Goal: Book appointment/travel/reservation

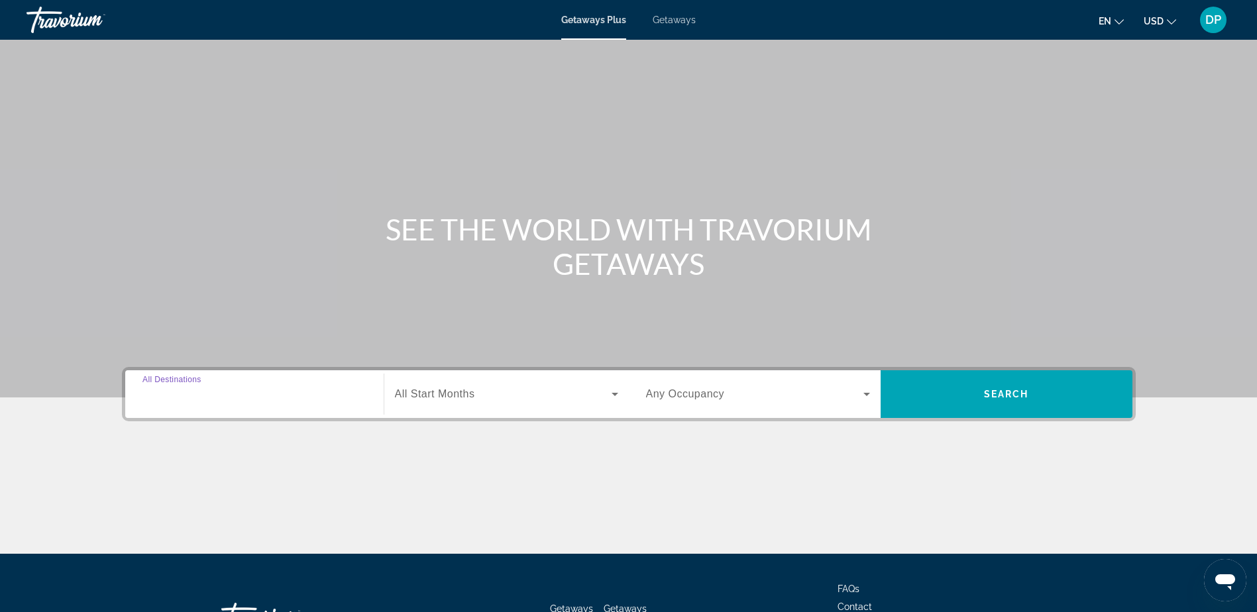
click at [281, 394] on input "Destination All Destinations" at bounding box center [254, 395] width 224 height 16
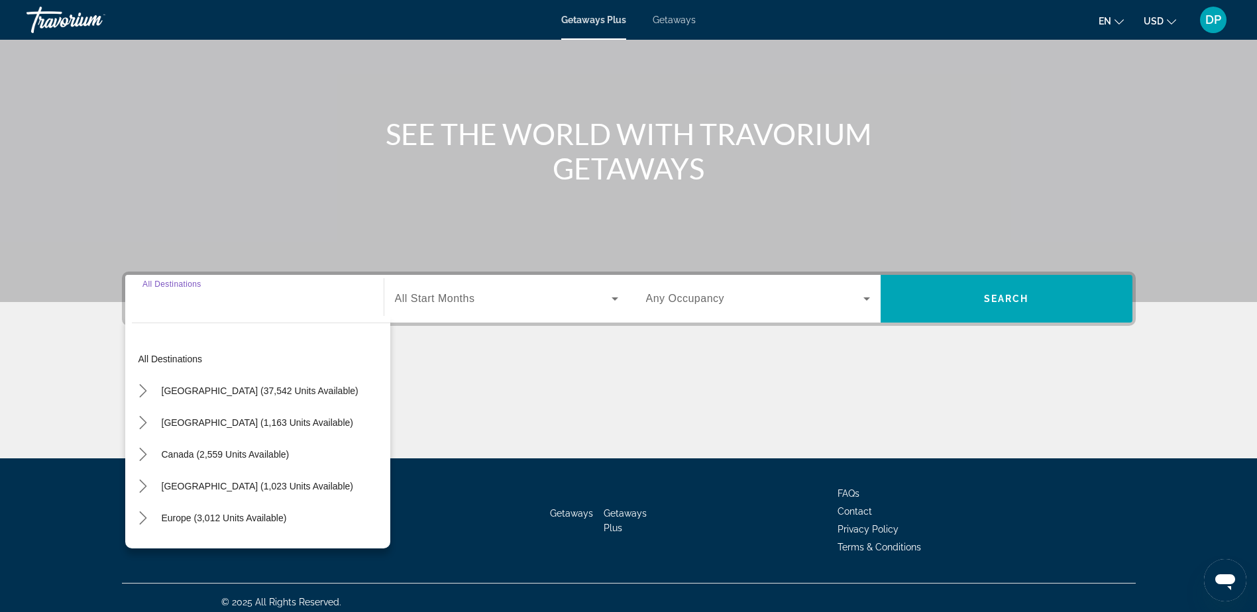
scroll to position [104, 0]
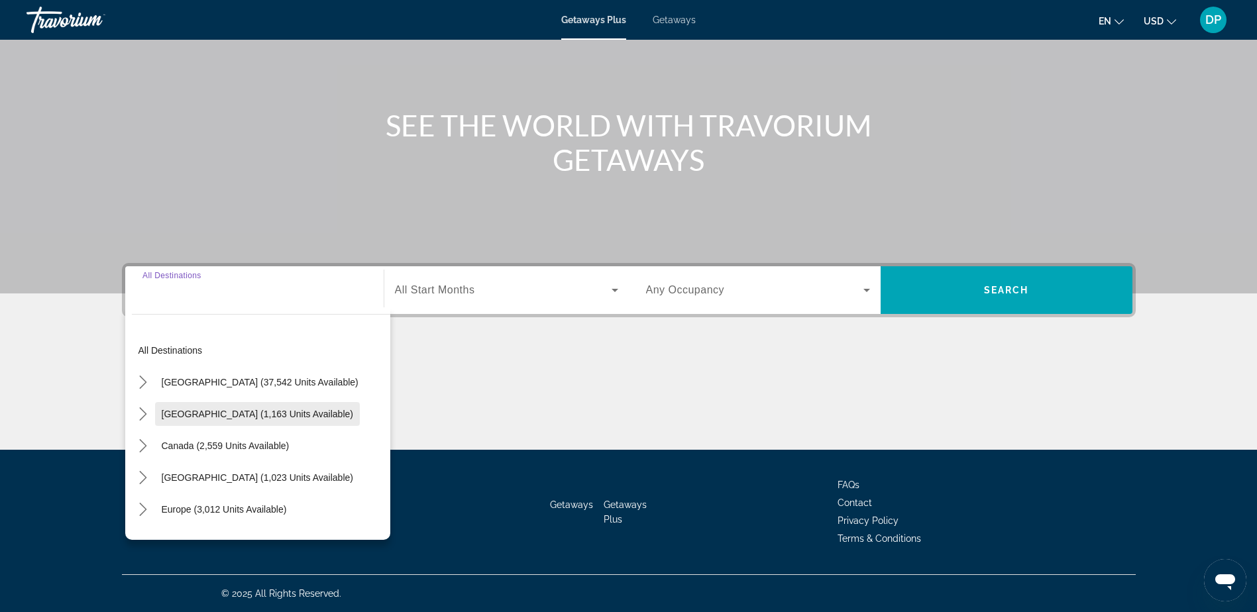
click at [252, 413] on span "[GEOGRAPHIC_DATA] (1,163 units available)" at bounding box center [257, 414] width 191 height 11
type input "**********"
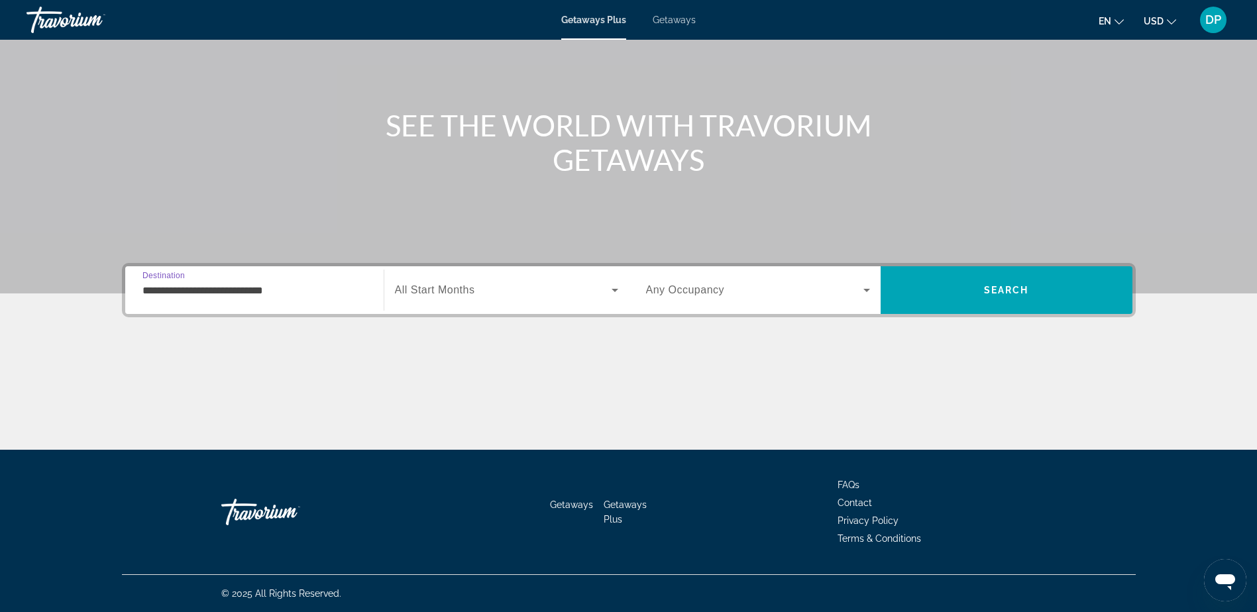
click at [580, 291] on span "Search widget" at bounding box center [503, 290] width 217 height 16
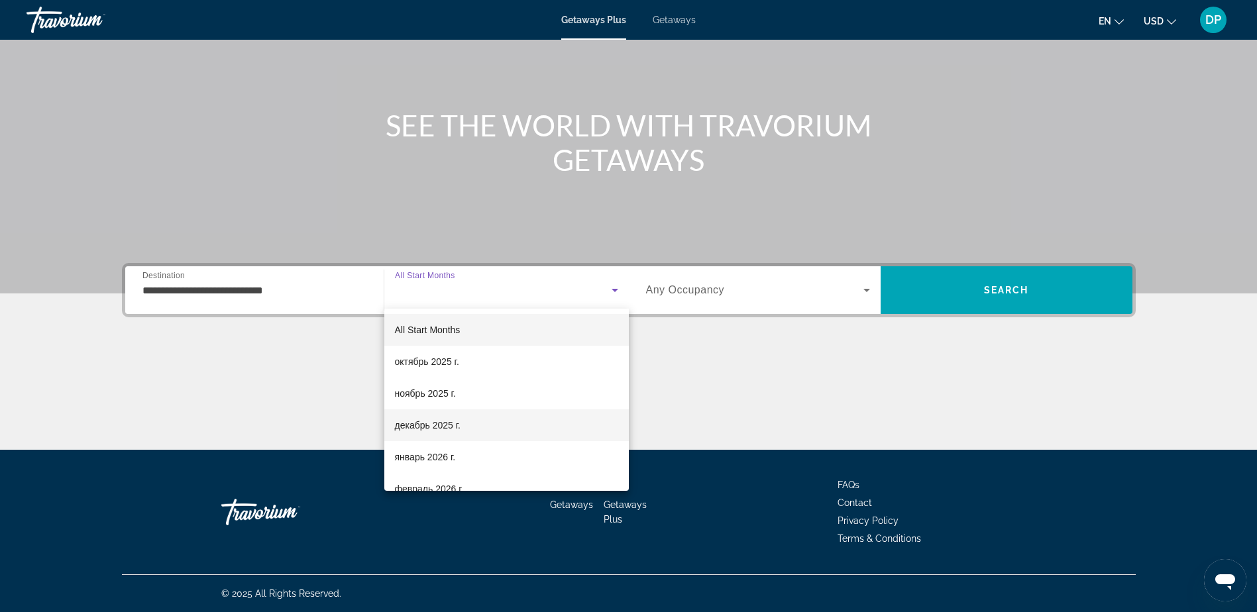
click at [468, 419] on mat-option "декабрь 2025 г." at bounding box center [506, 425] width 244 height 32
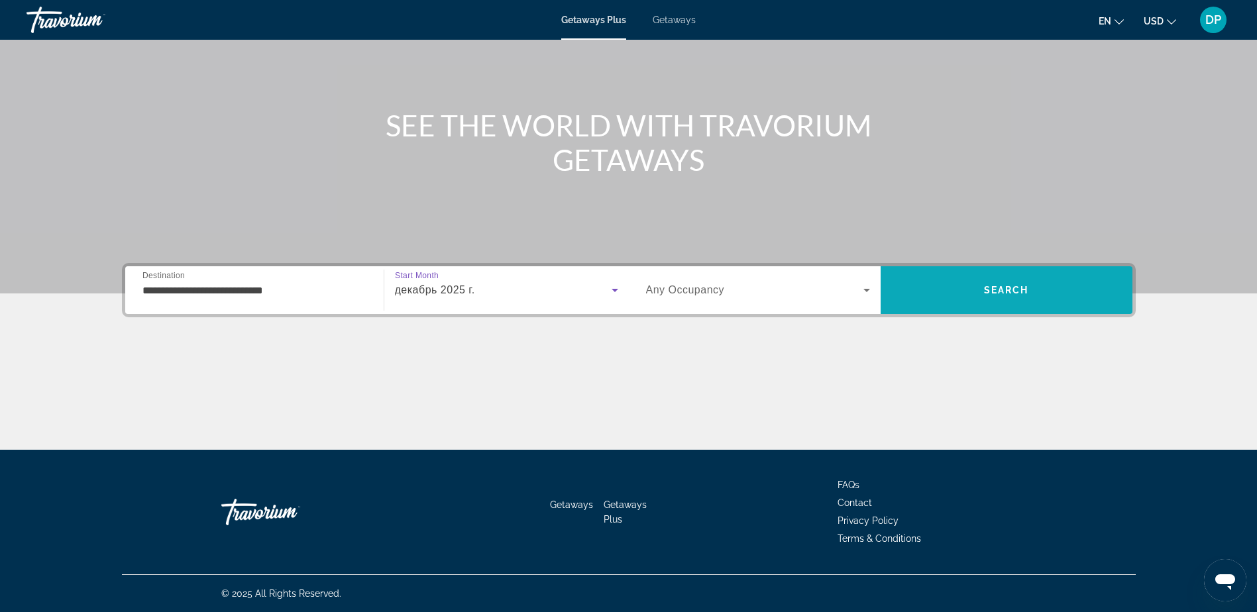
click at [973, 282] on span "Search" at bounding box center [1007, 290] width 252 height 32
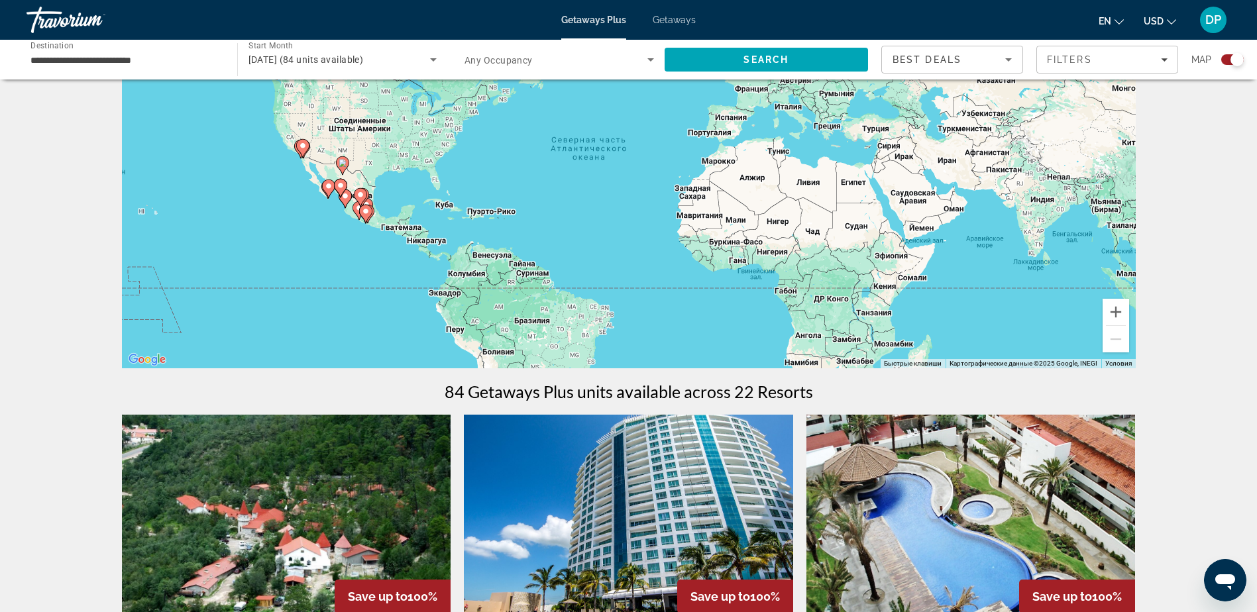
scroll to position [265, 0]
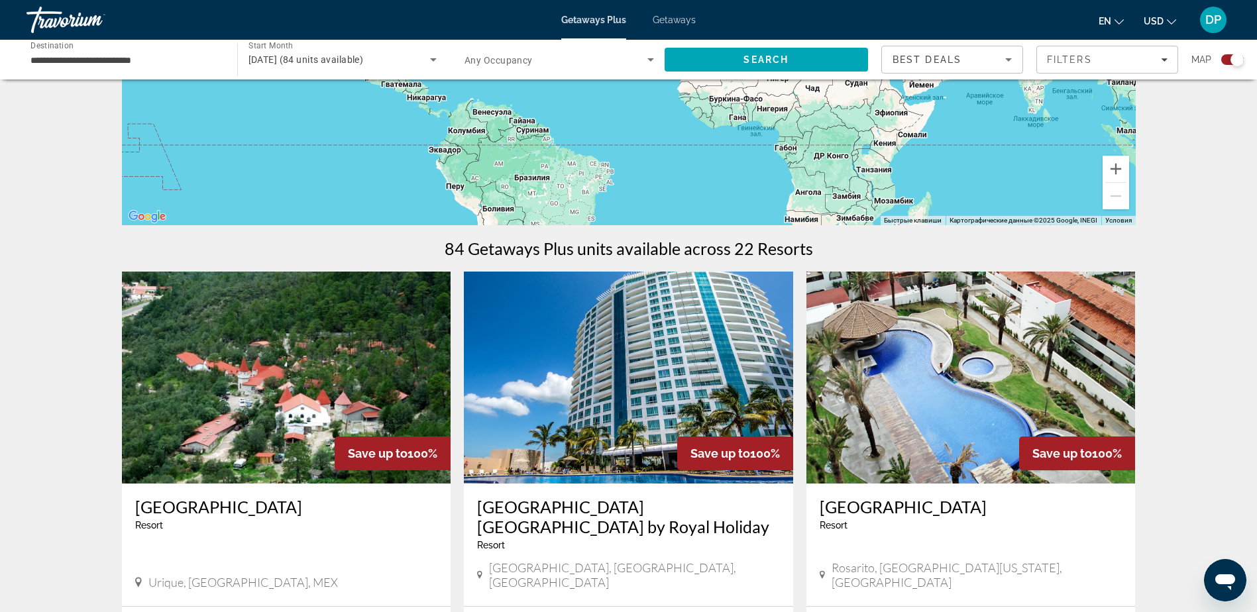
click at [666, 381] on img "Main content" at bounding box center [628, 378] width 329 height 212
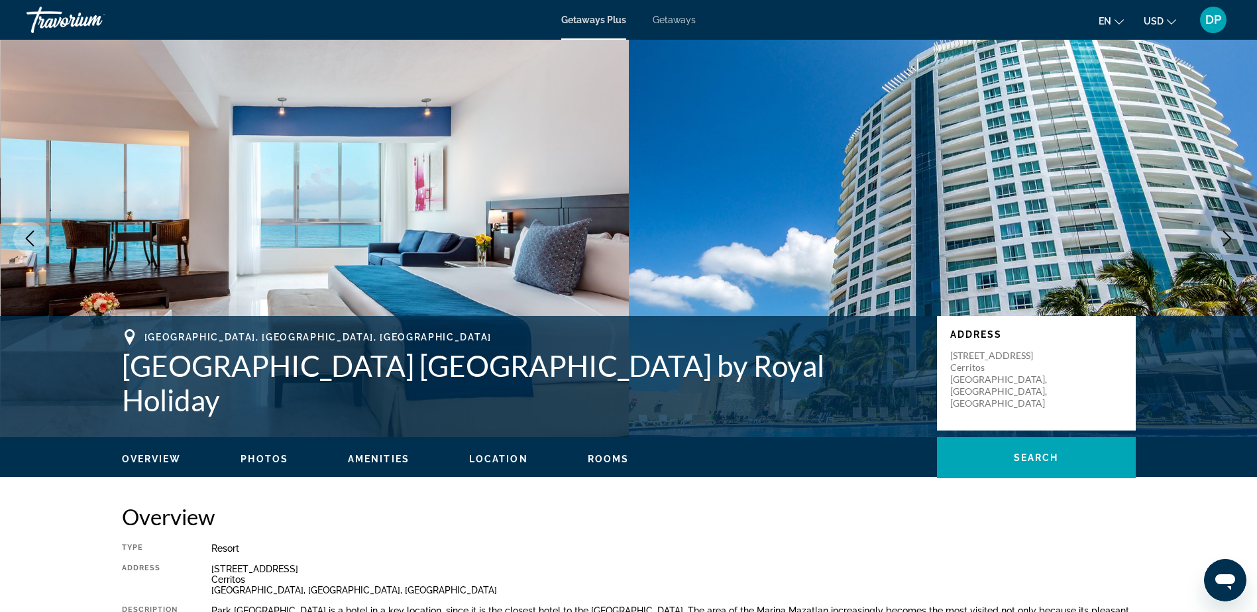
click at [429, 207] on img "Main content" at bounding box center [315, 239] width 629 height 398
click at [887, 272] on img "Main content" at bounding box center [943, 239] width 629 height 398
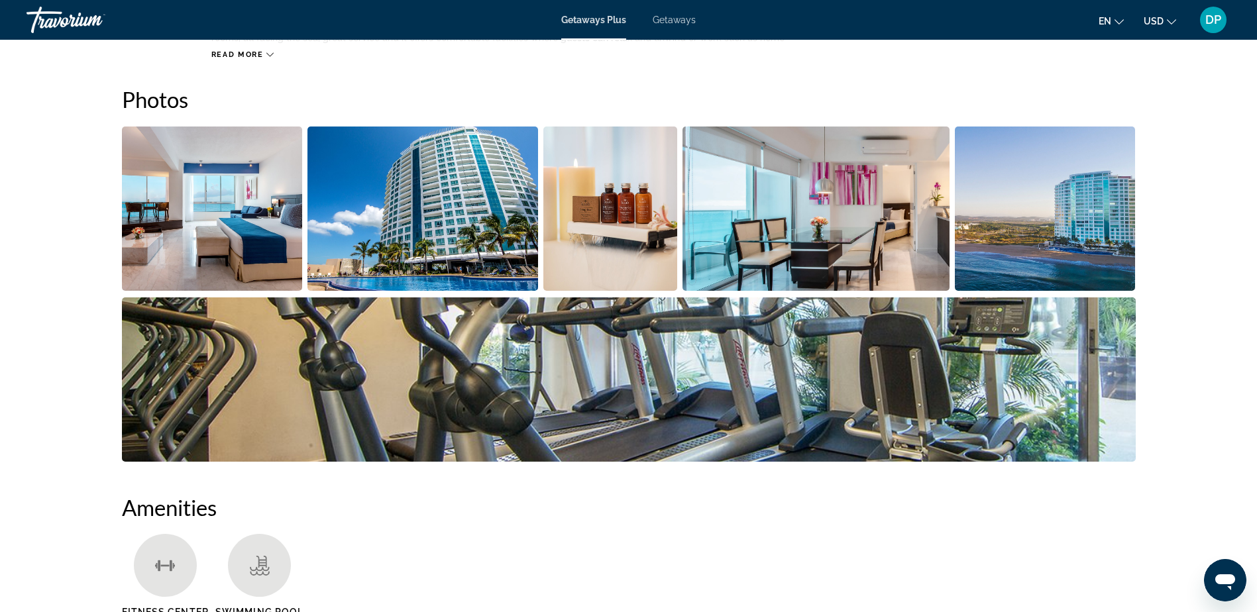
scroll to position [596, 0]
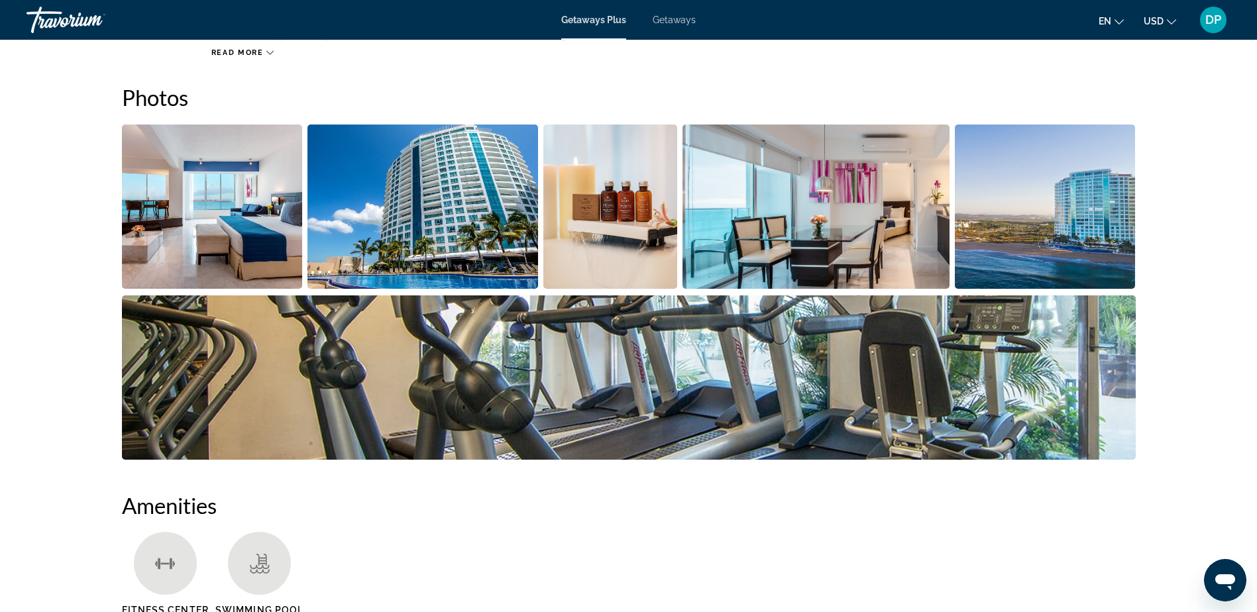
click at [256, 197] on img "Open full-screen image slider" at bounding box center [212, 207] width 181 height 164
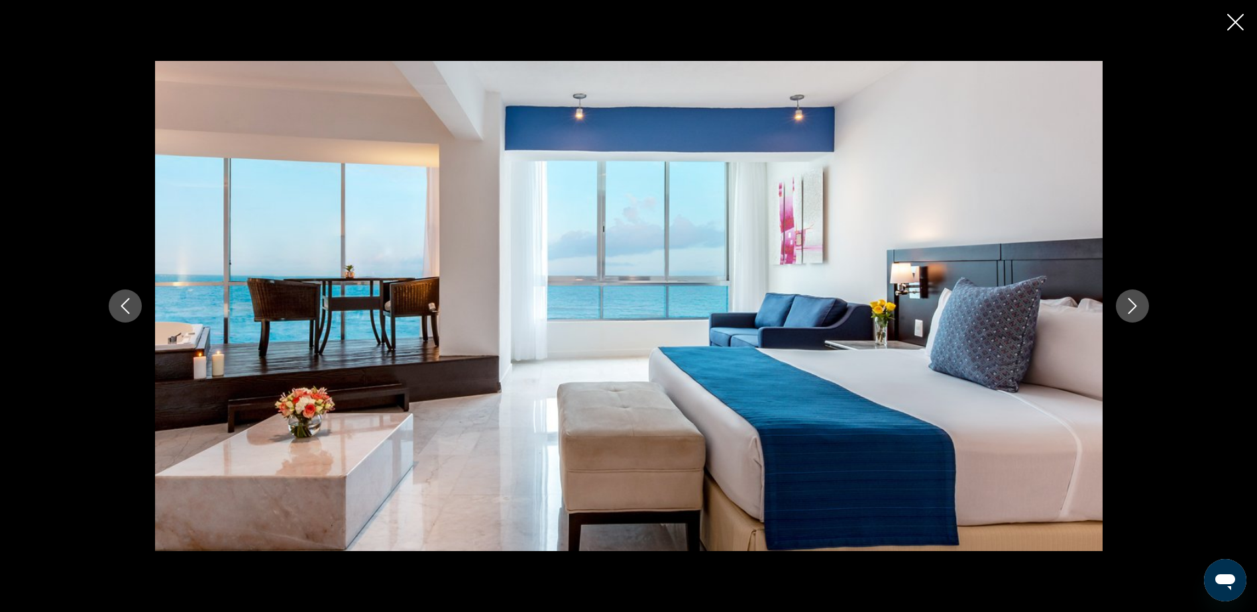
click at [1128, 308] on icon "Next image" at bounding box center [1132, 306] width 16 height 16
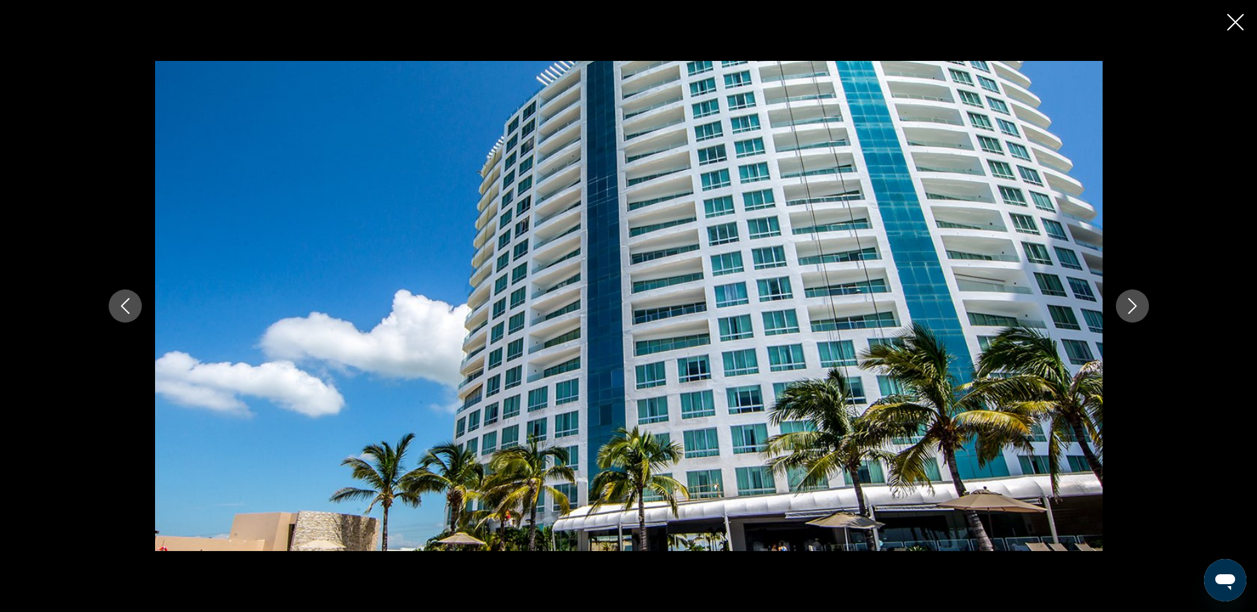
click at [1128, 308] on icon "Next image" at bounding box center [1132, 306] width 16 height 16
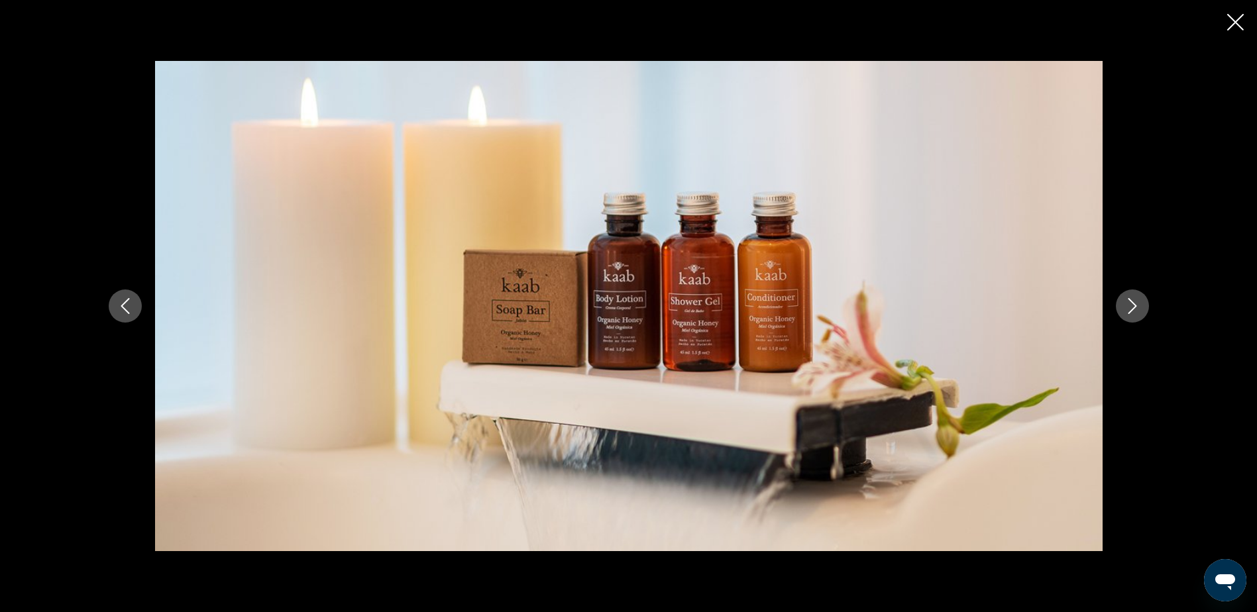
click at [1128, 307] on icon "Next image" at bounding box center [1132, 306] width 16 height 16
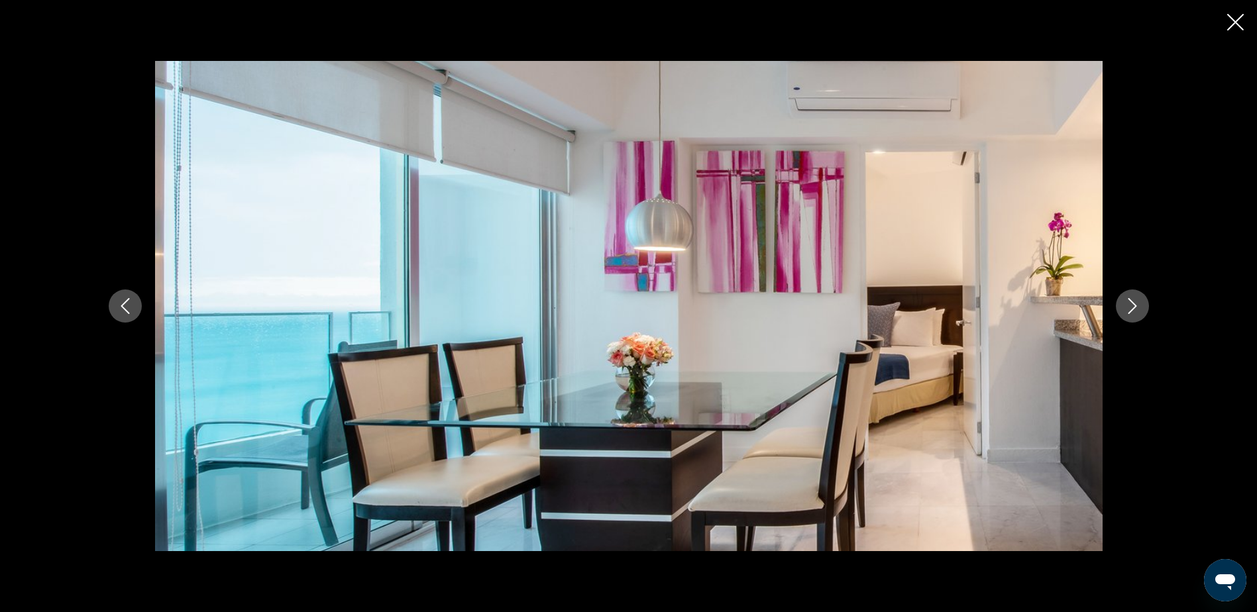
click at [1128, 307] on icon "Next image" at bounding box center [1132, 306] width 16 height 16
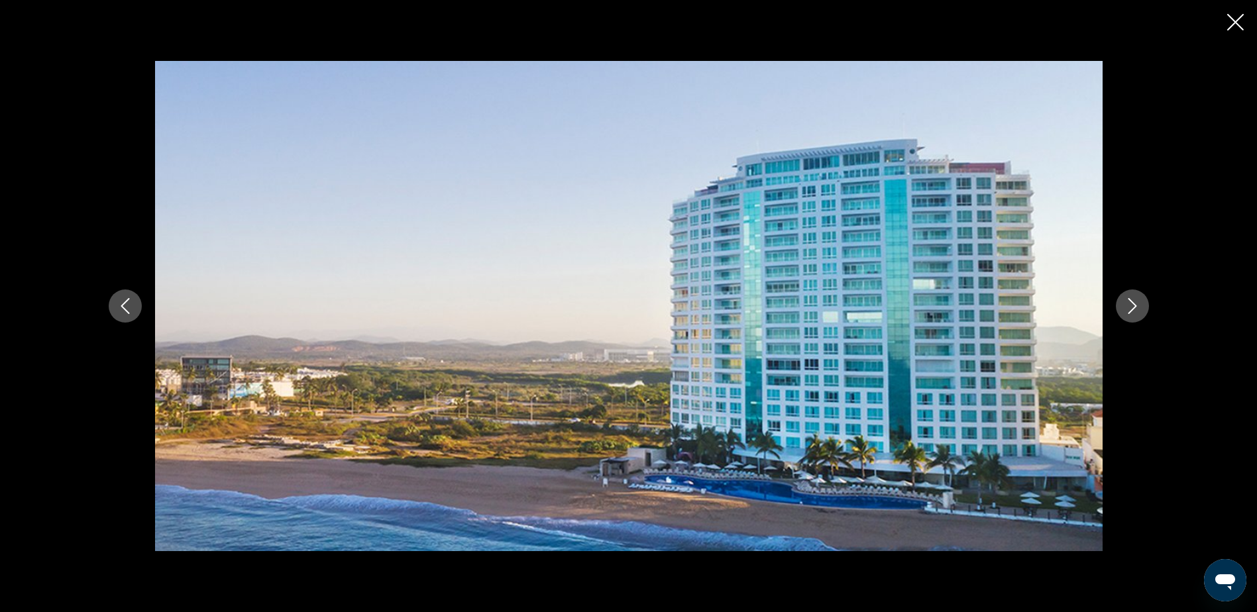
click at [1128, 307] on icon "Next image" at bounding box center [1132, 306] width 16 height 16
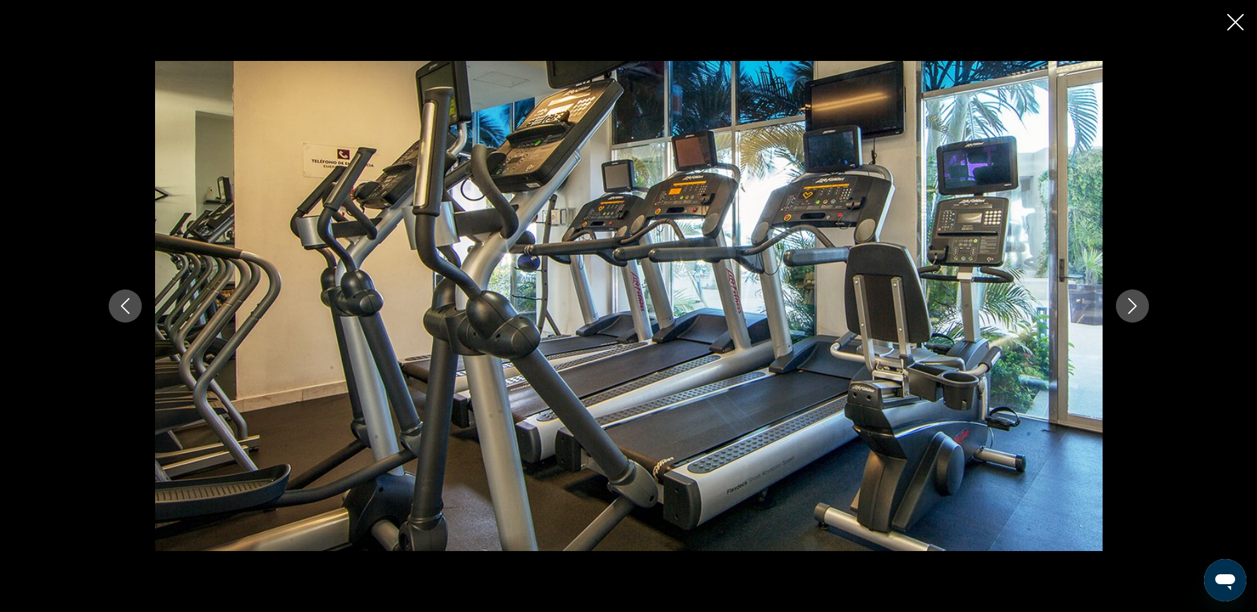
click at [1128, 307] on icon "Next image" at bounding box center [1132, 306] width 16 height 16
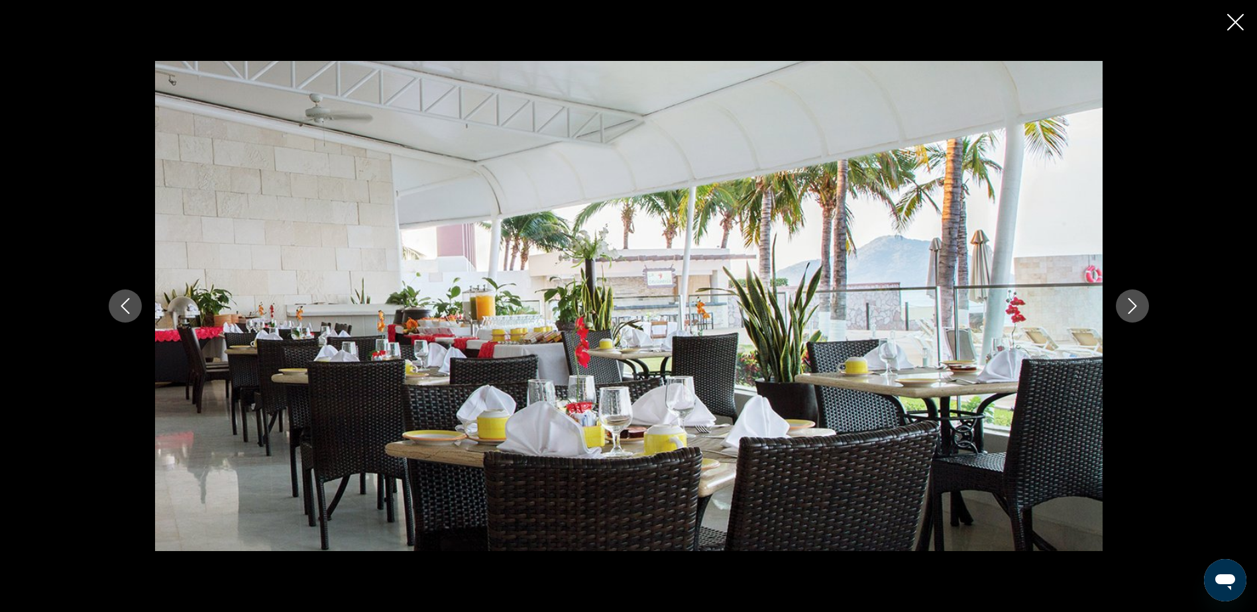
click at [1128, 307] on icon "Next image" at bounding box center [1132, 306] width 16 height 16
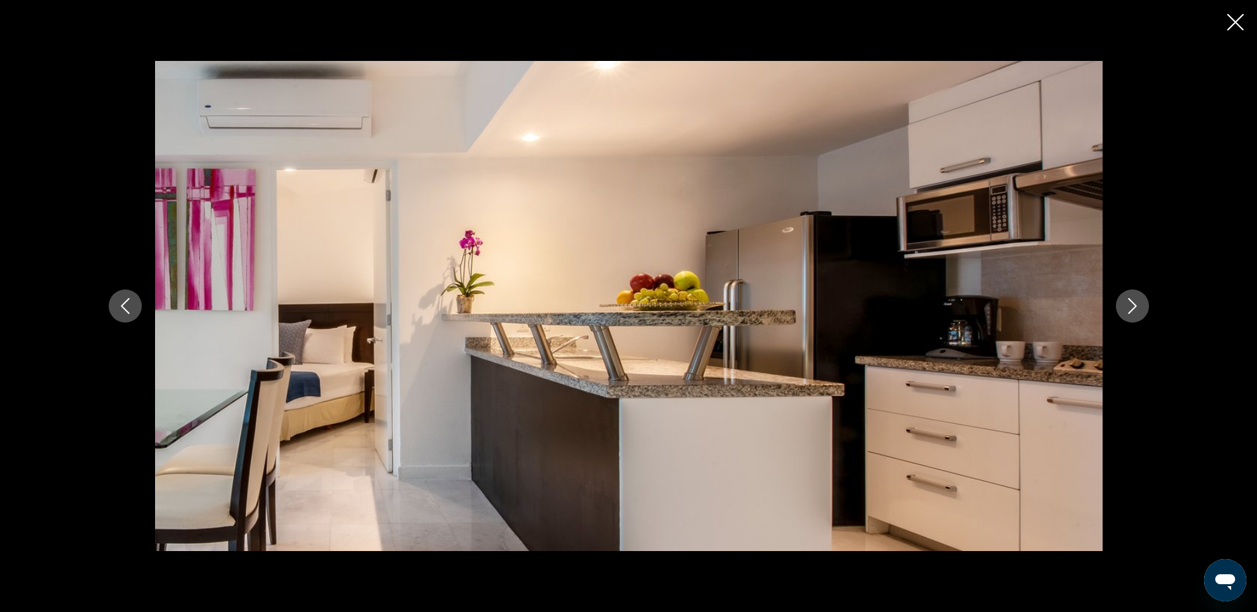
click at [1128, 307] on icon "Next image" at bounding box center [1132, 306] width 16 height 16
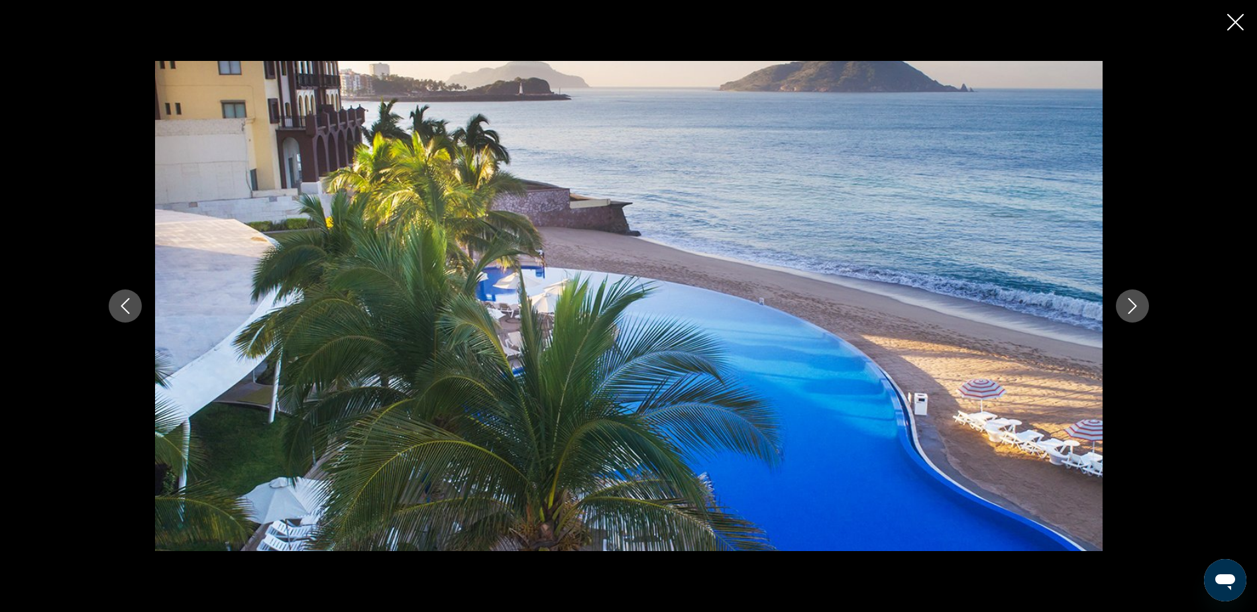
click at [1128, 307] on icon "Next image" at bounding box center [1132, 306] width 16 height 16
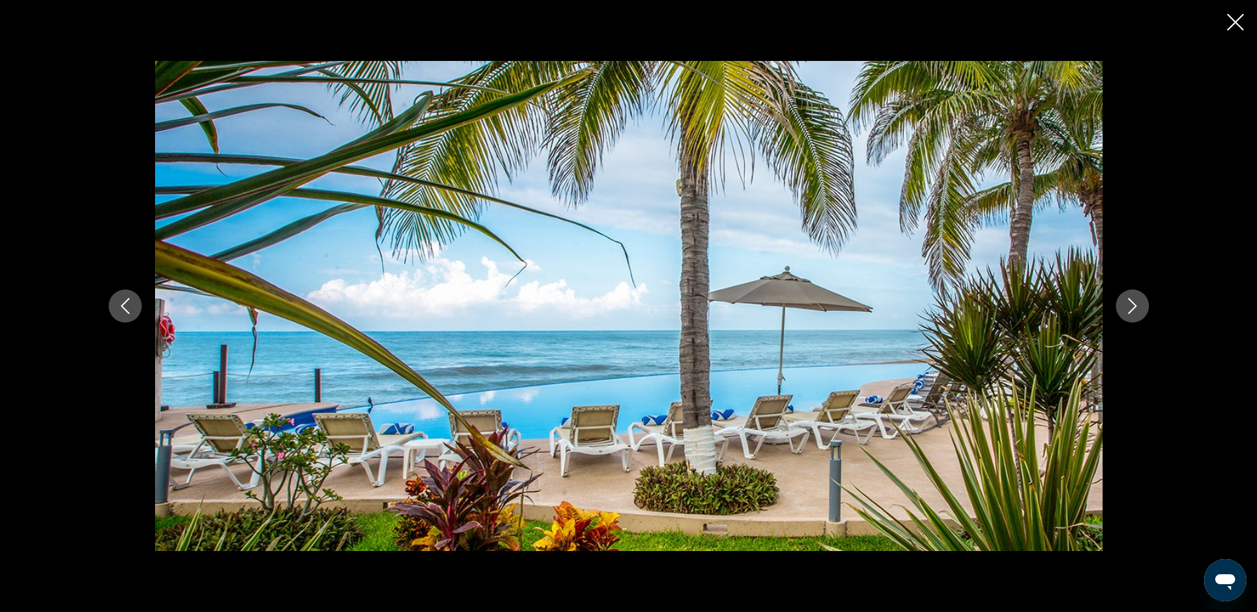
click at [1128, 307] on icon "Next image" at bounding box center [1132, 306] width 16 height 16
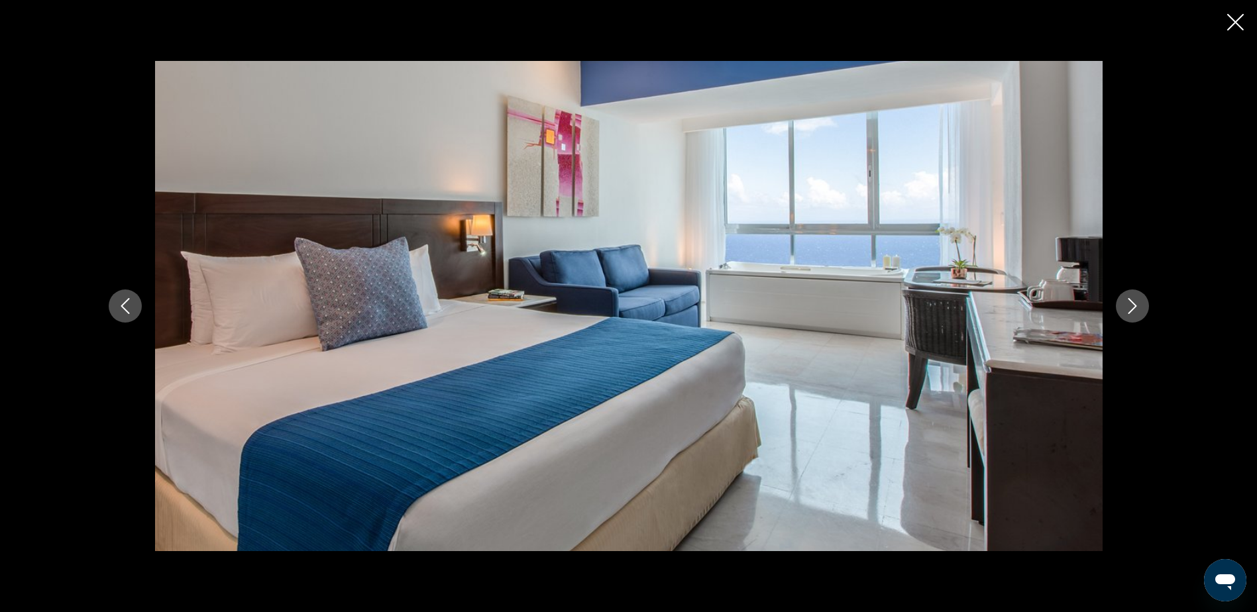
click at [1128, 307] on icon "Next image" at bounding box center [1132, 306] width 16 height 16
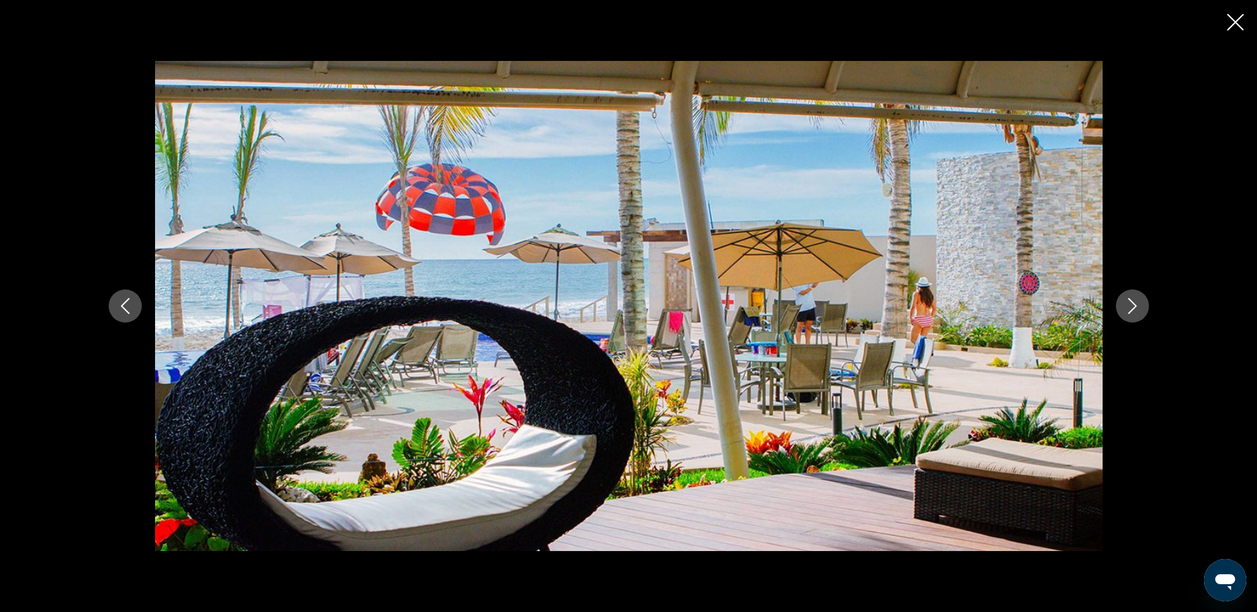
click at [1128, 307] on icon "Next image" at bounding box center [1132, 306] width 16 height 16
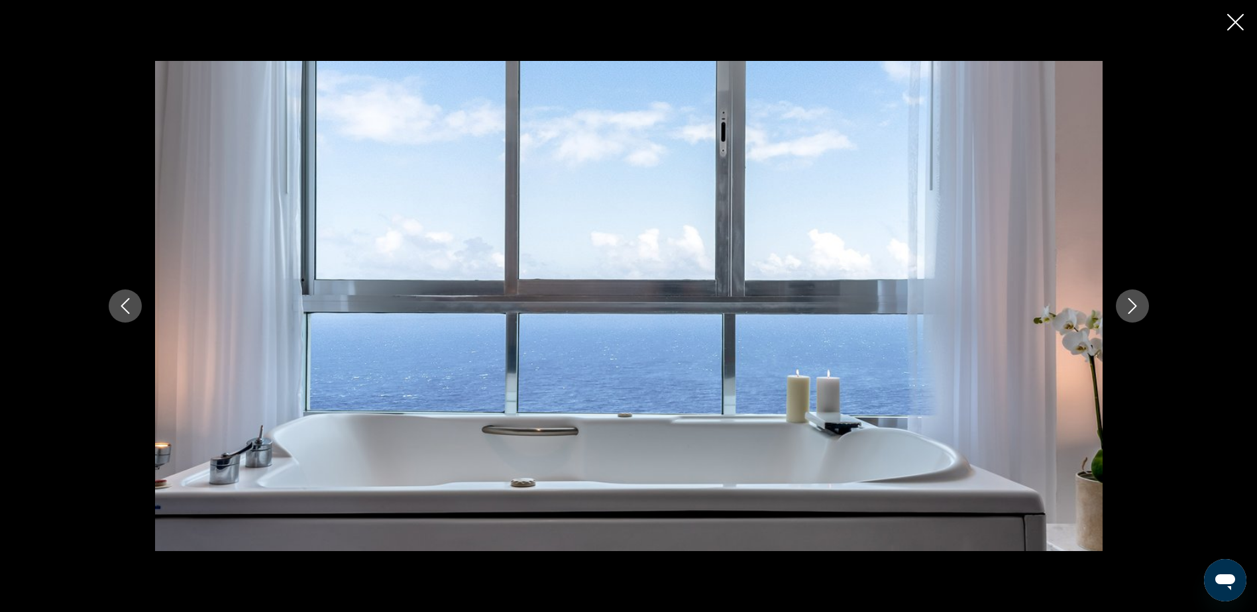
click at [1128, 307] on icon "Next image" at bounding box center [1132, 306] width 16 height 16
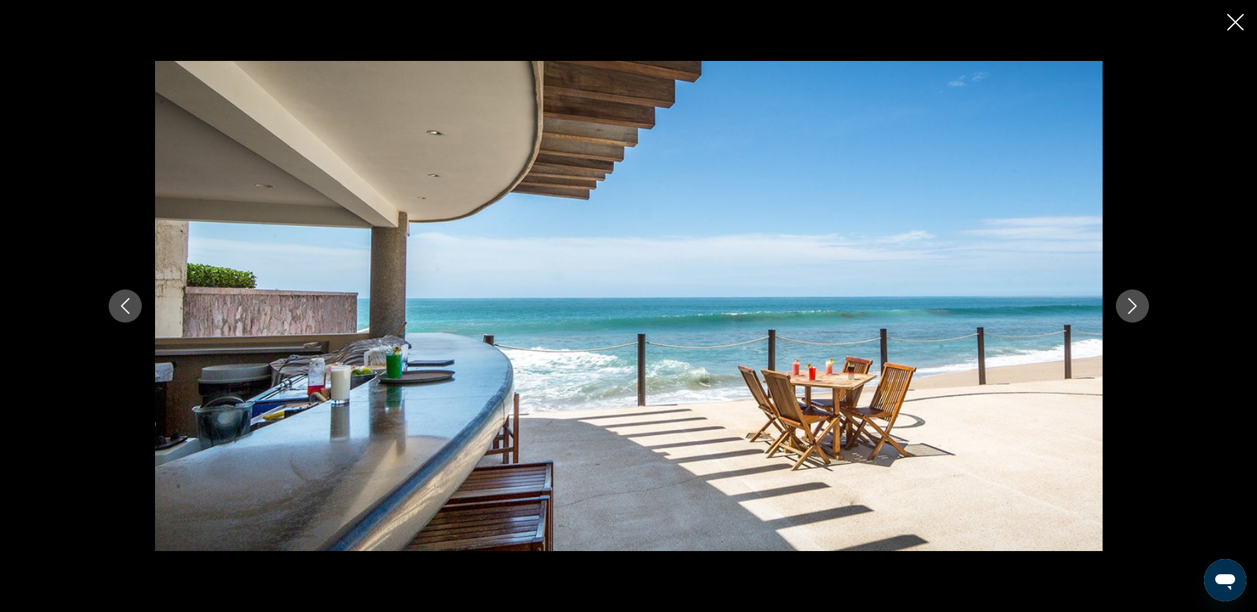
click at [1128, 307] on icon "Next image" at bounding box center [1132, 306] width 16 height 16
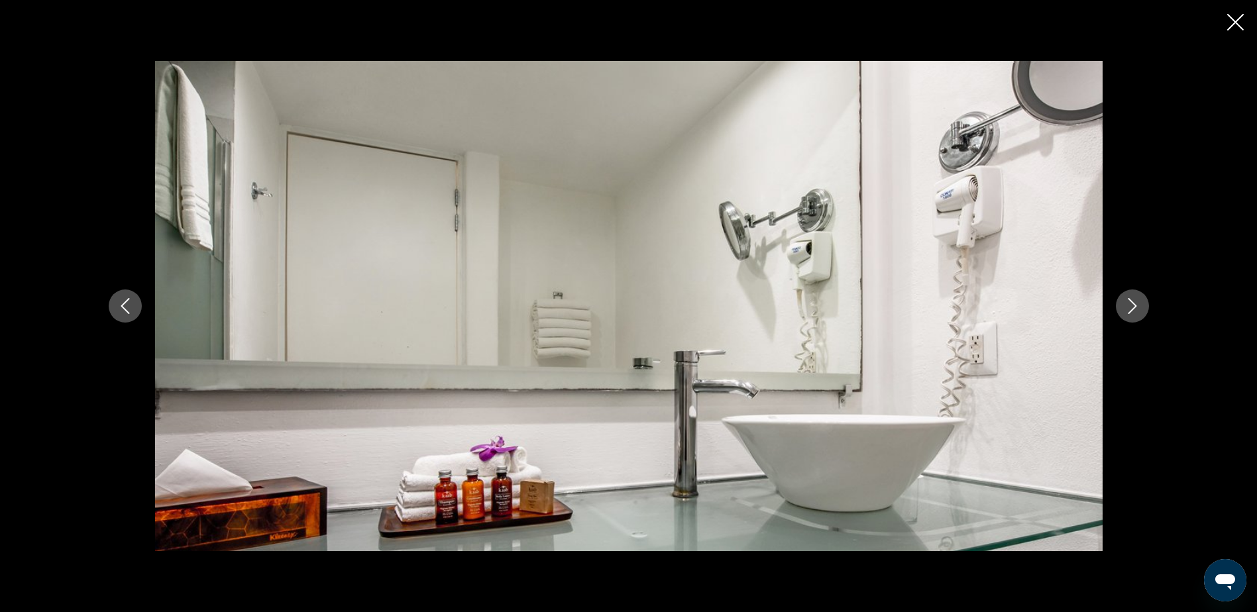
click at [1128, 307] on icon "Next image" at bounding box center [1132, 306] width 16 height 16
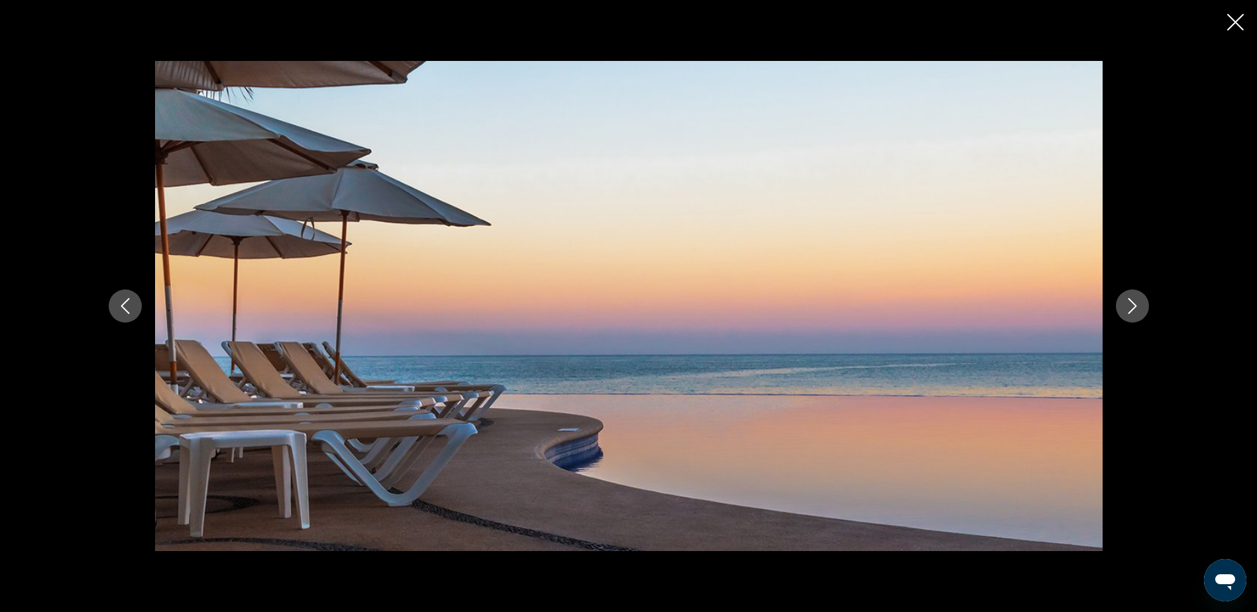
click at [1128, 307] on icon "Next image" at bounding box center [1132, 306] width 16 height 16
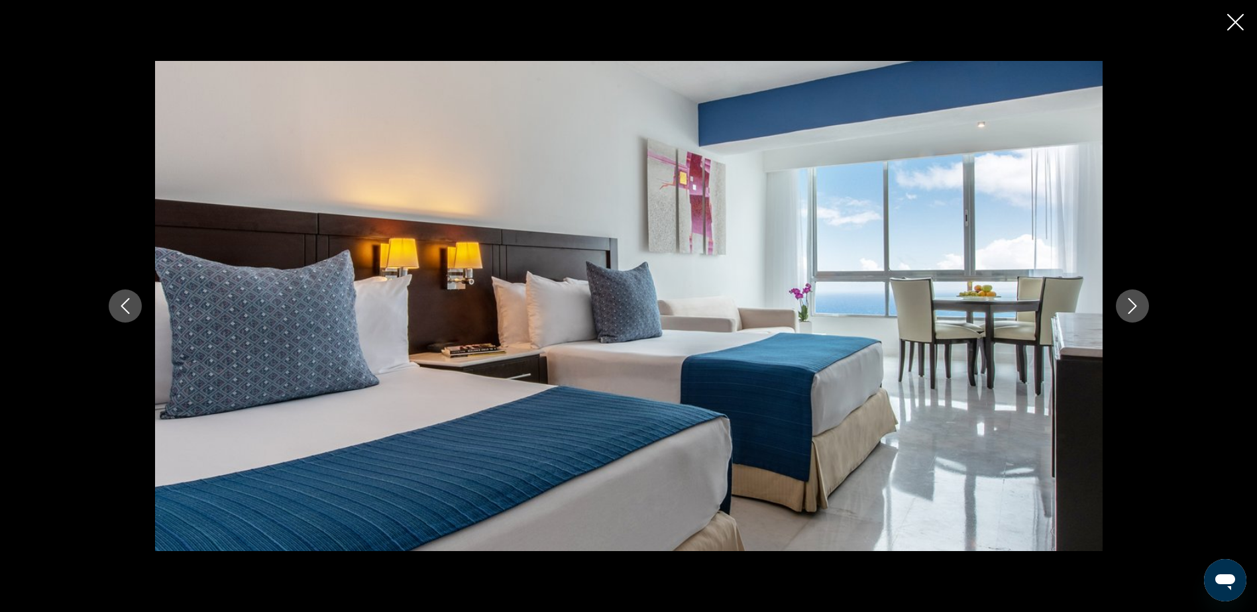
click at [1128, 307] on icon "Next image" at bounding box center [1132, 306] width 16 height 16
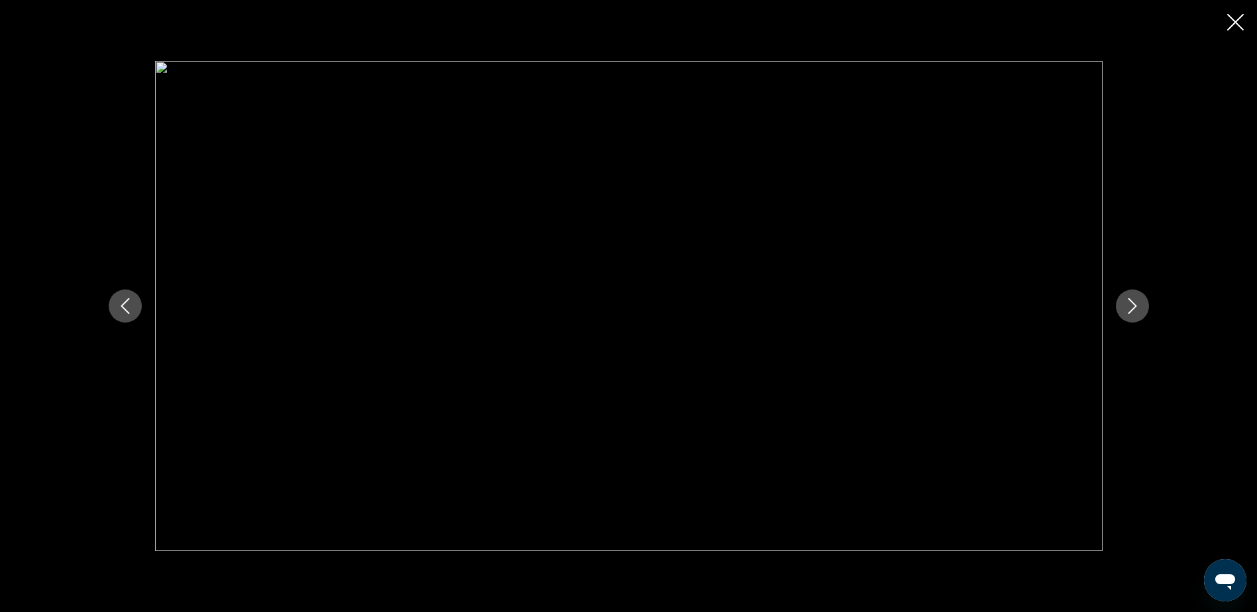
click at [1234, 23] on icon "Close slideshow" at bounding box center [1235, 22] width 17 height 17
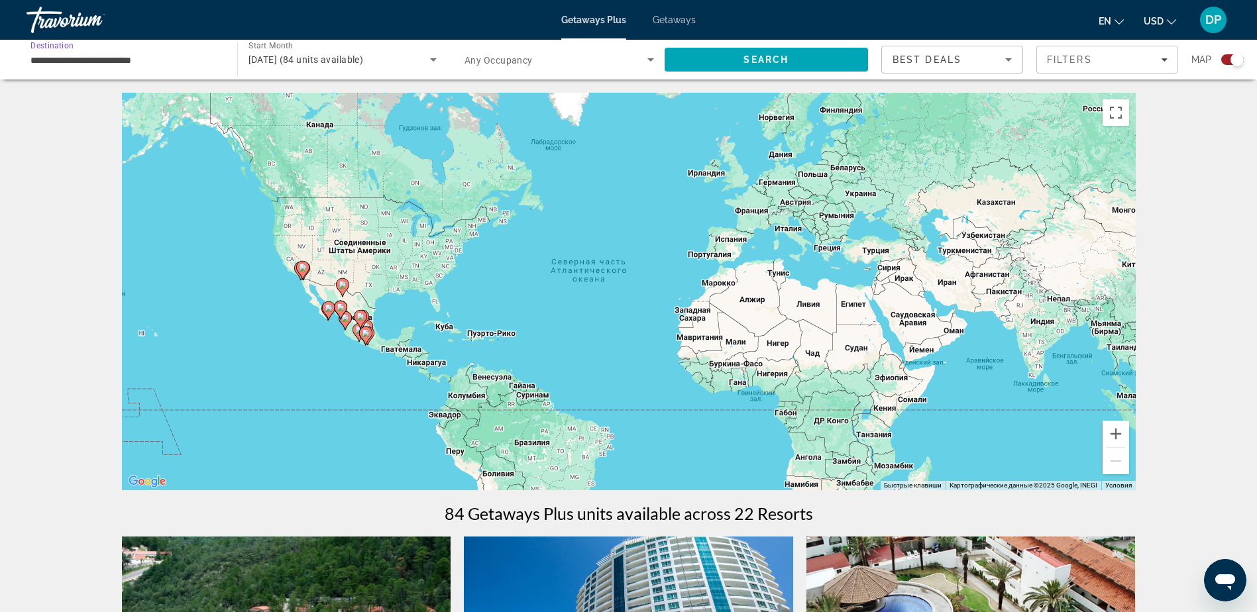
click at [138, 61] on input "**********" at bounding box center [124, 60] width 189 height 16
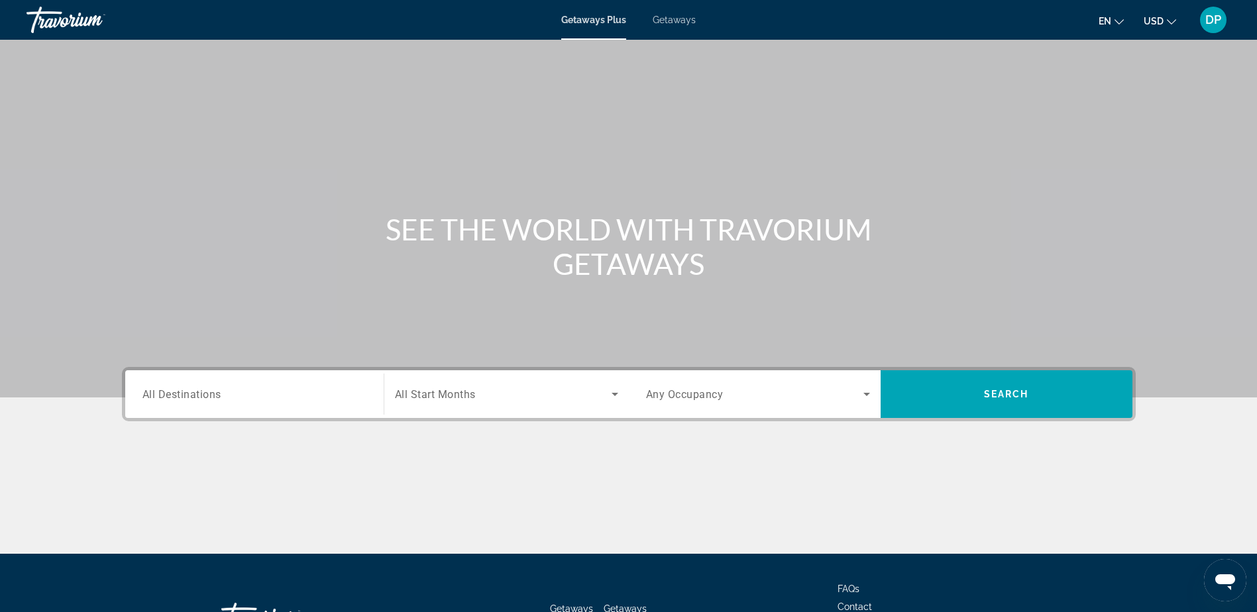
click at [255, 394] on input "Destination All Destinations" at bounding box center [254, 395] width 224 height 16
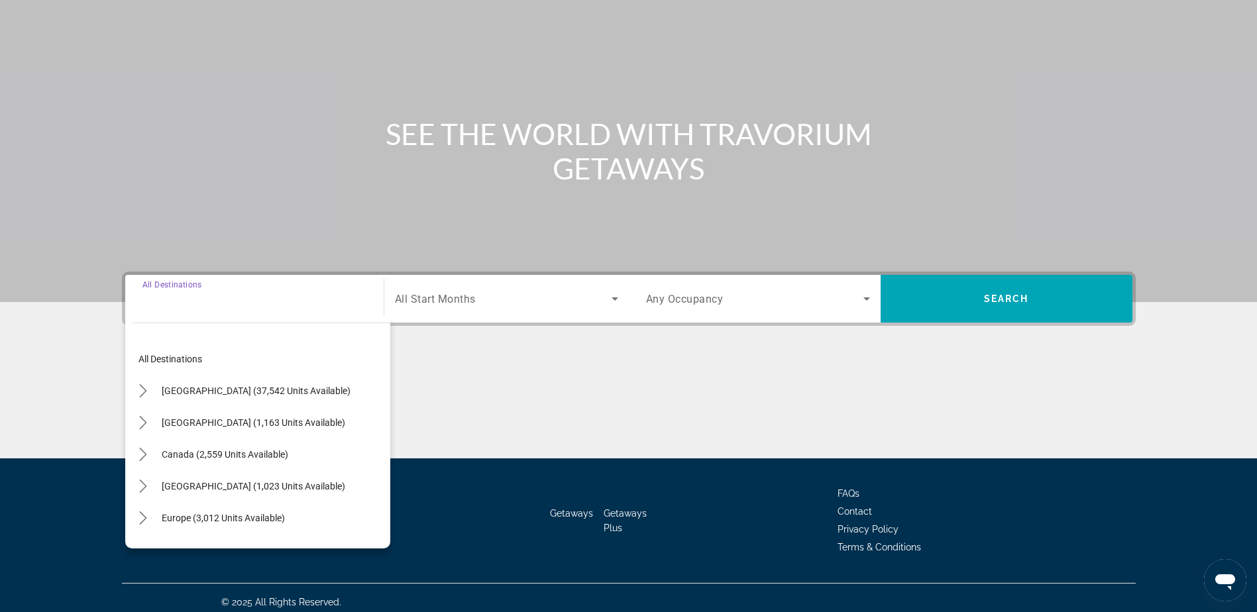
scroll to position [104, 0]
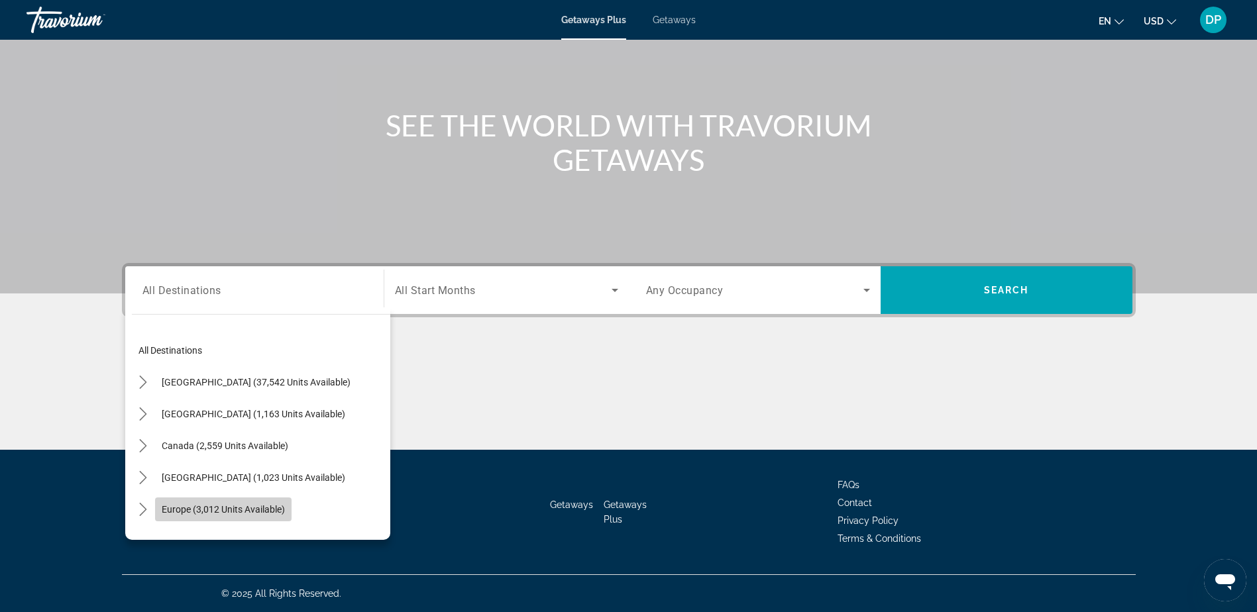
click at [266, 505] on span "Europe (3,012 units available)" at bounding box center [223, 509] width 123 height 11
type input "**********"
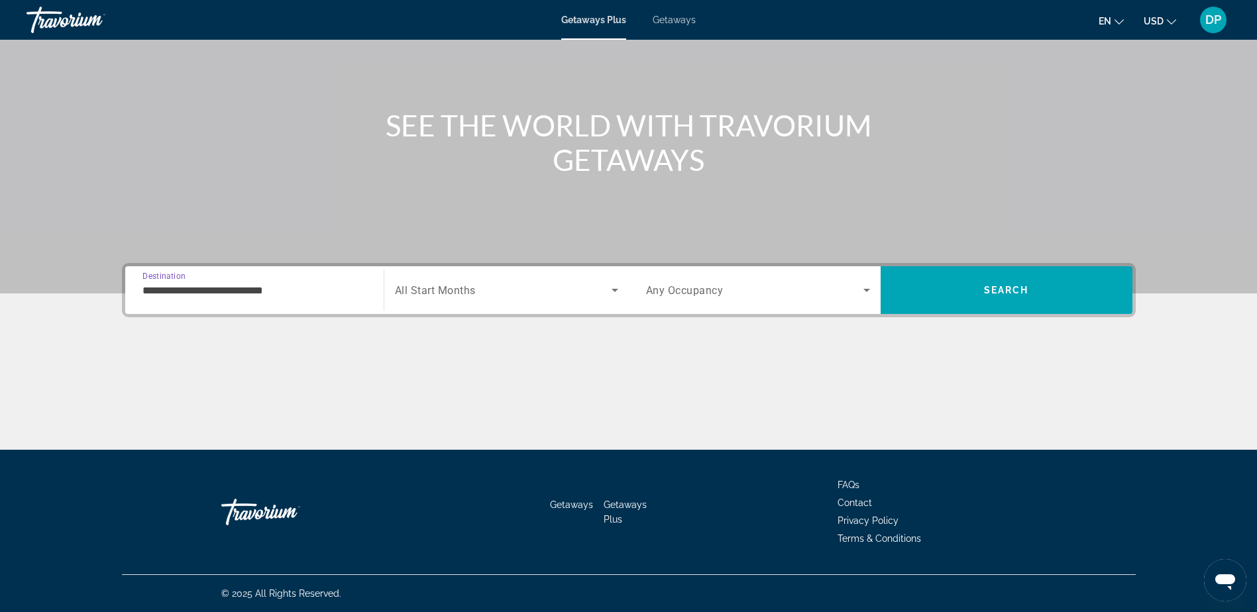
click at [459, 284] on span "All Start Months" at bounding box center [435, 290] width 81 height 13
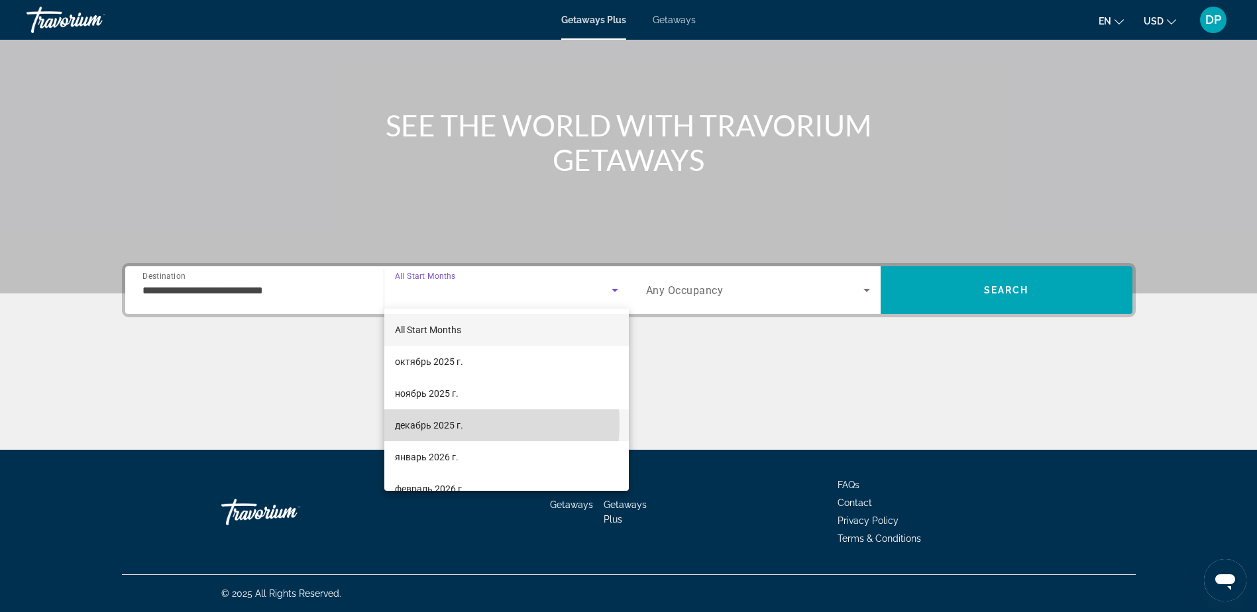
click at [456, 424] on span "декабрь 2025 г." at bounding box center [429, 425] width 68 height 16
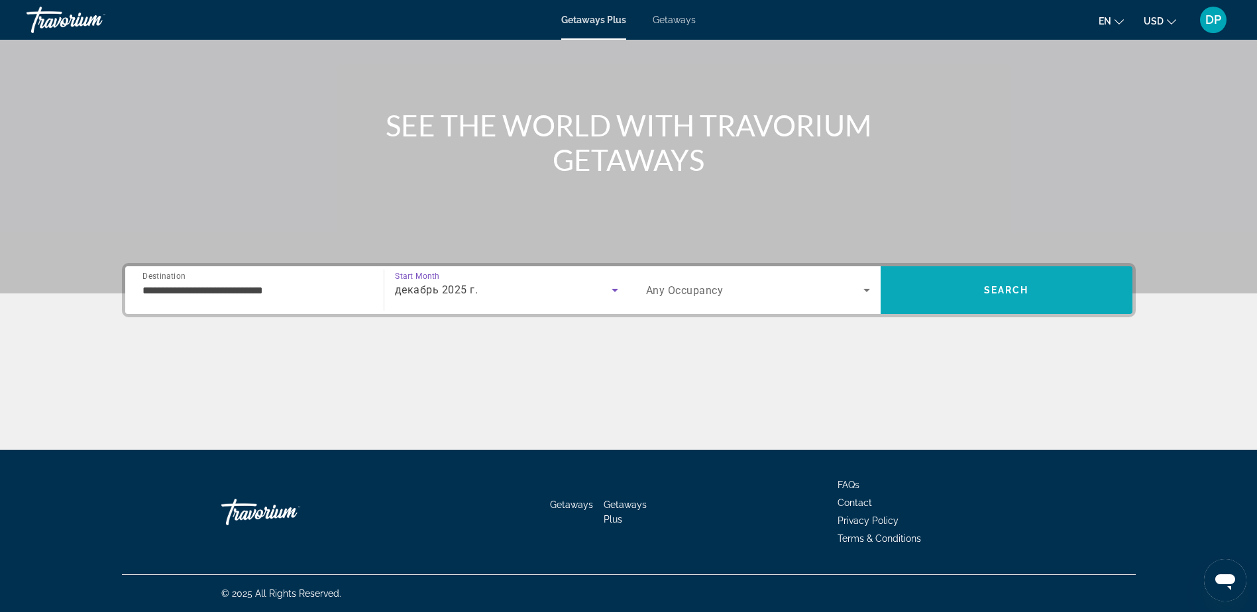
click at [975, 292] on span "Search" at bounding box center [1007, 290] width 252 height 32
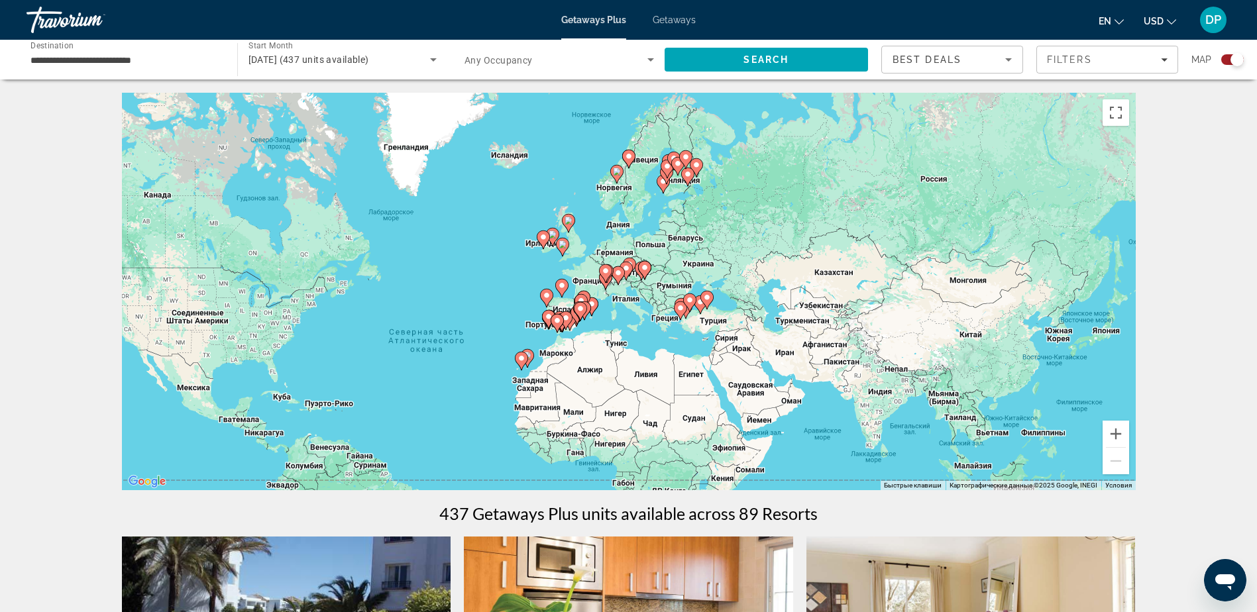
drag, startPoint x: 918, startPoint y: 184, endPoint x: 754, endPoint y: 251, distance: 176.8
click at [755, 254] on div "Чтобы активировать перетаскивание с помощью клавиатуры, нажмите Alt + Ввод. Пос…" at bounding box center [629, 292] width 1014 height 398
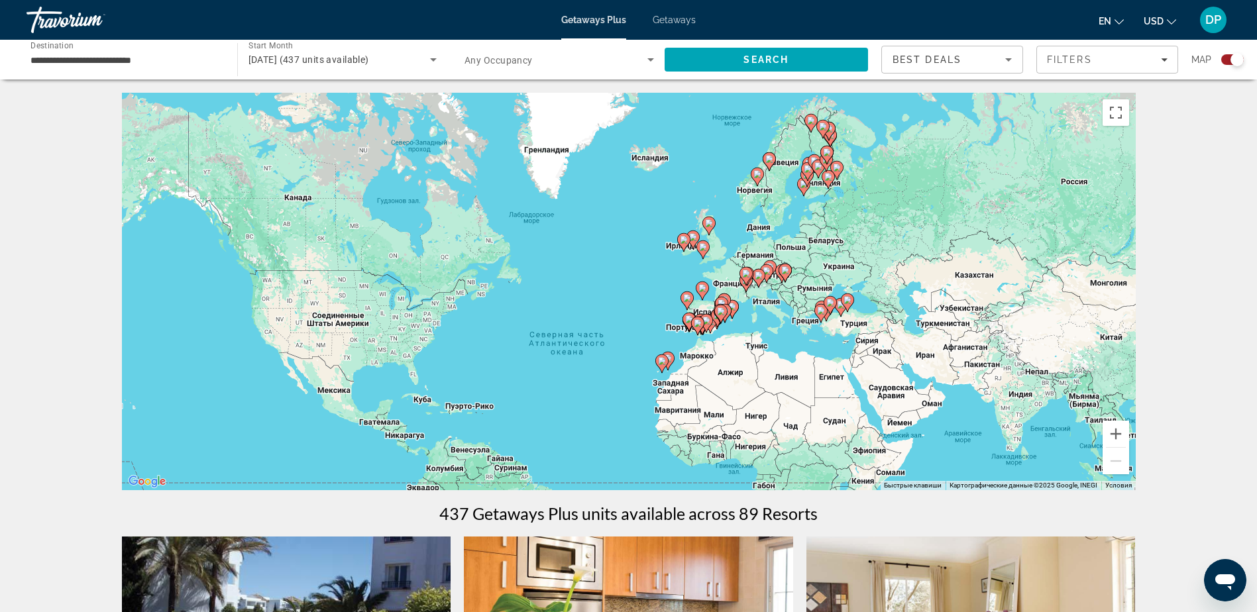
drag, startPoint x: 315, startPoint y: 261, endPoint x: 460, endPoint y: 266, distance: 145.2
click at [460, 266] on div "Чтобы активировать перетаскивание с помощью клавиатуры, нажмите Alt + Ввод. Пос…" at bounding box center [629, 292] width 1014 height 398
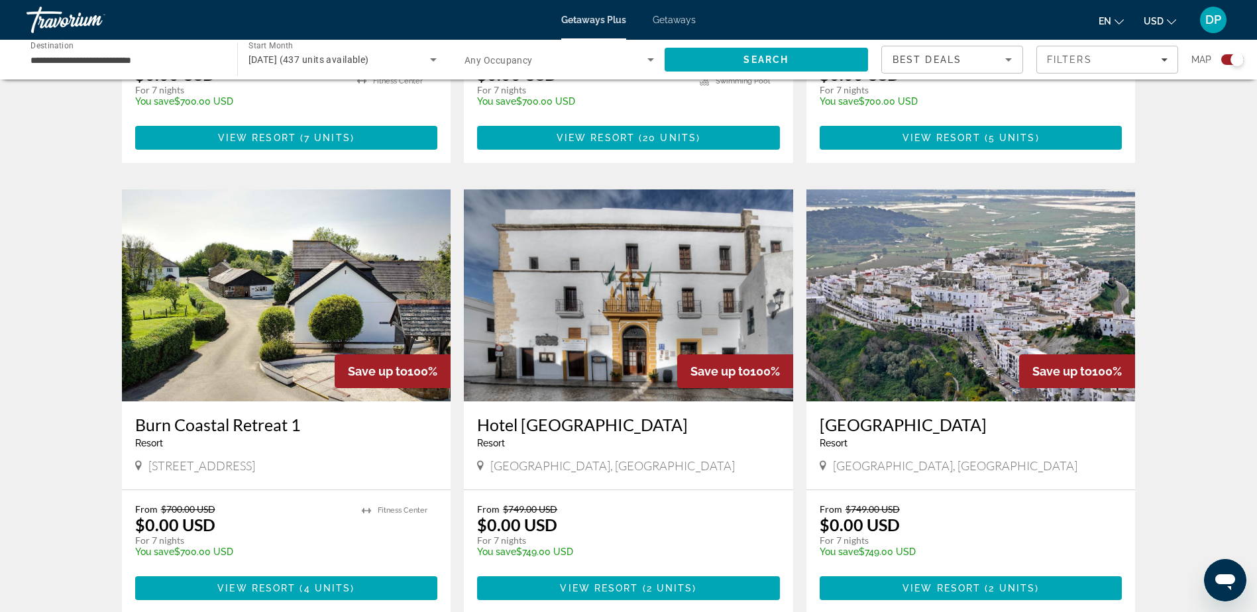
scroll to position [861, 0]
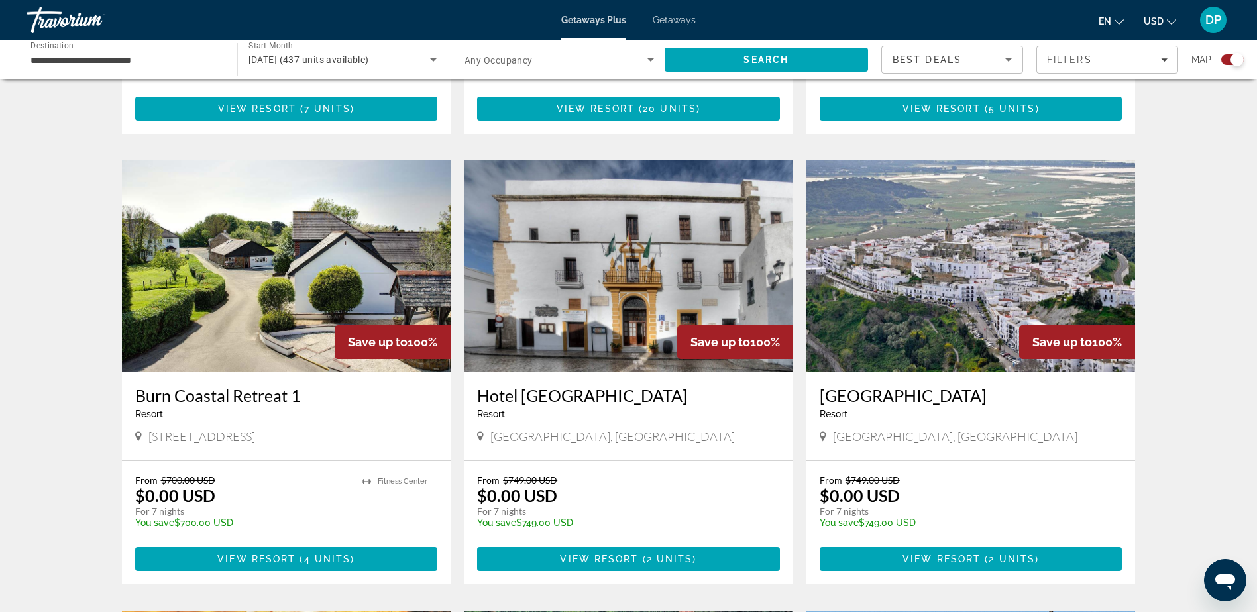
click at [961, 266] on img "Main content" at bounding box center [970, 266] width 329 height 212
